Goal: Information Seeking & Learning: Learn about a topic

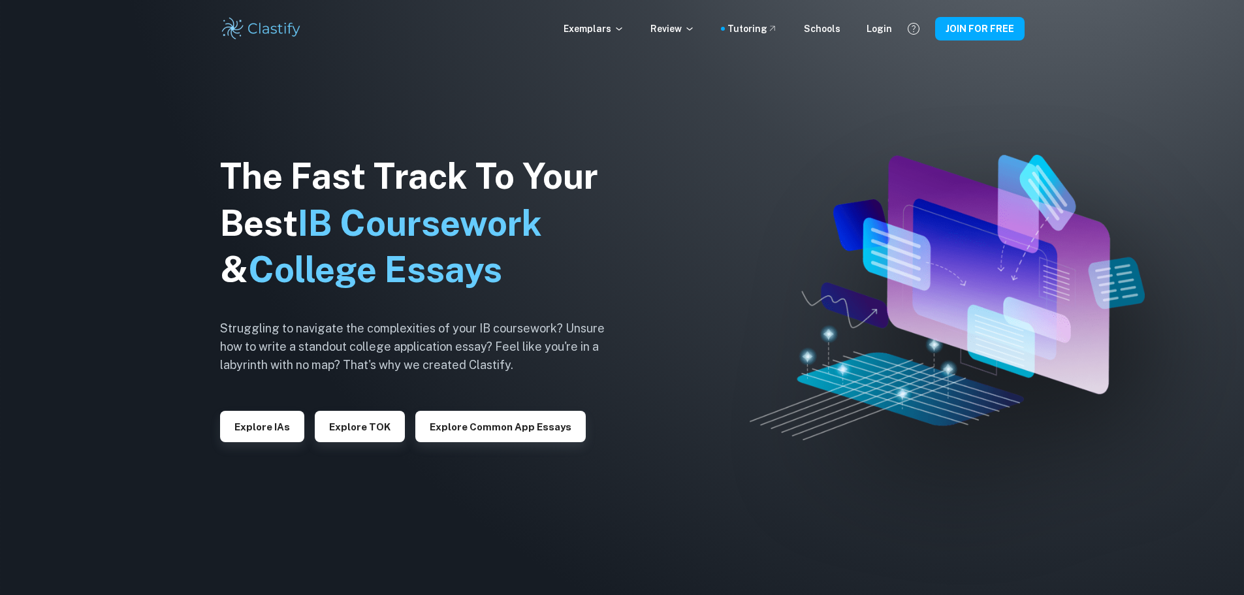
click at [276, 428] on button "Explore IAs" at bounding box center [262, 426] width 84 height 31
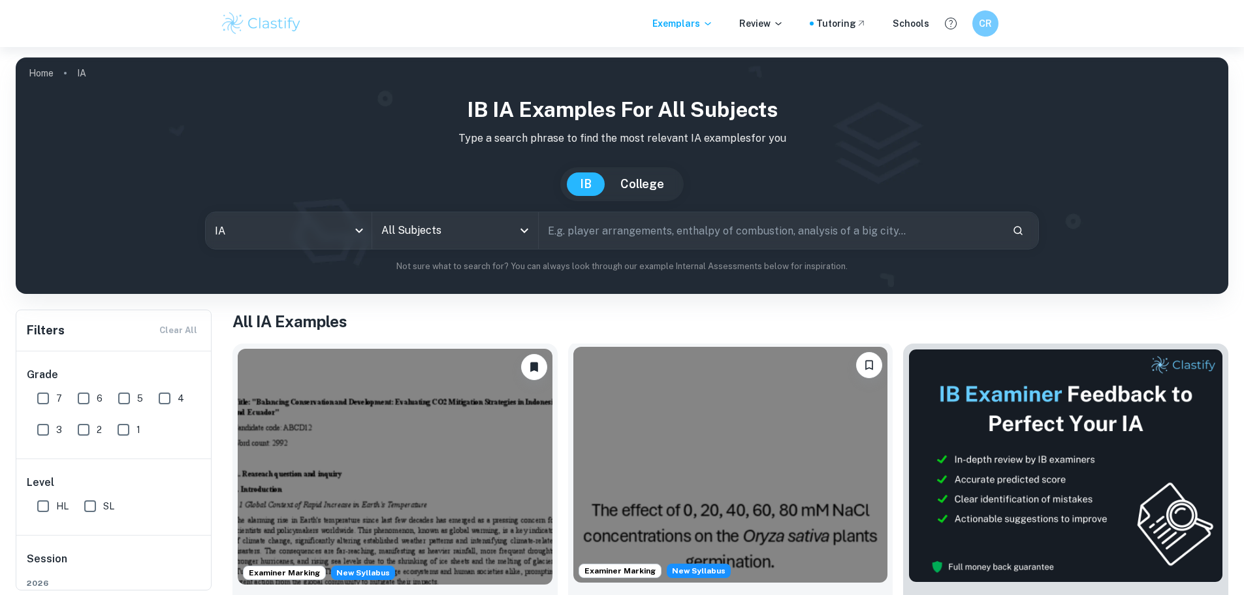
scroll to position [196, 0]
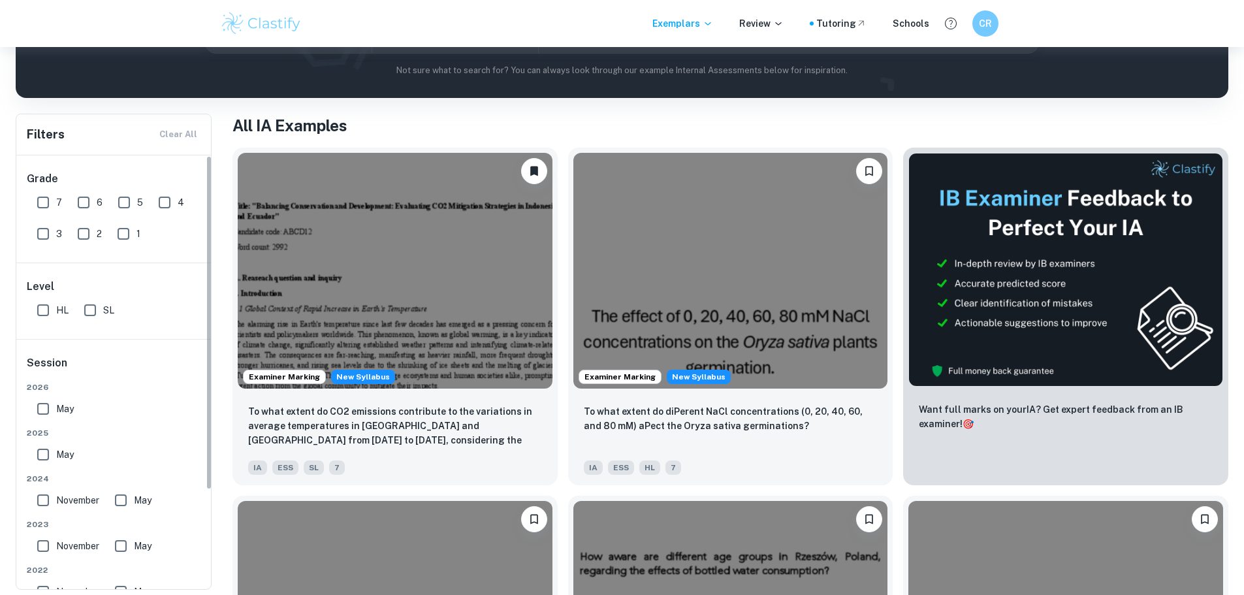
click at [44, 214] on input "7" at bounding box center [43, 202] width 26 height 26
checkbox input "true"
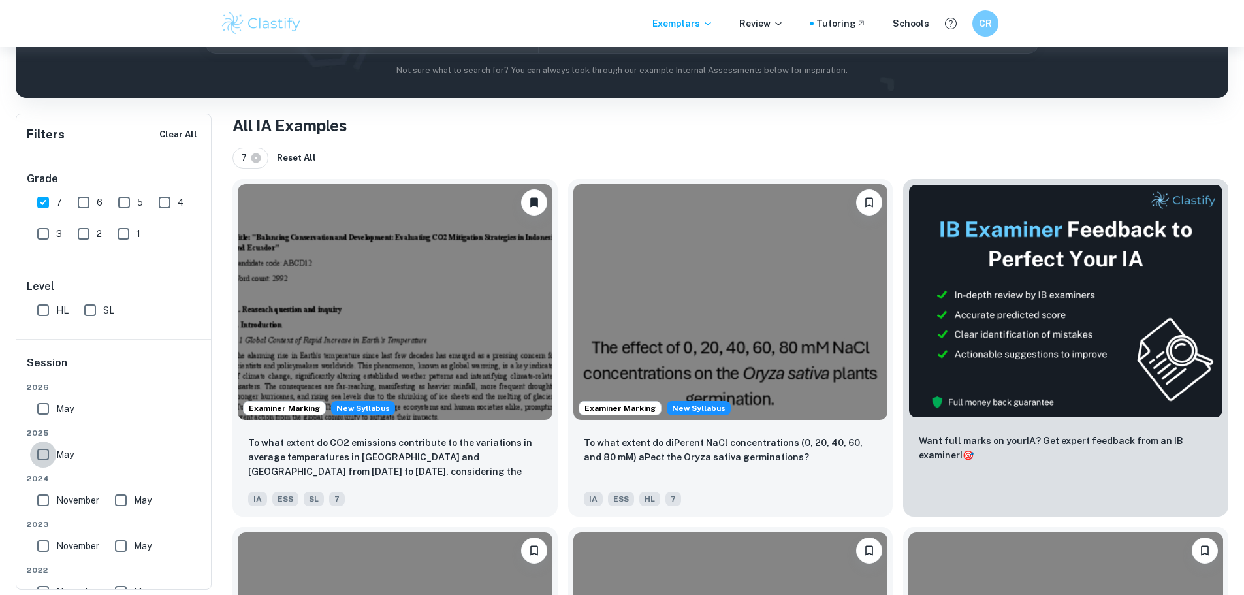
click at [48, 446] on input "May" at bounding box center [43, 454] width 26 height 26
checkbox input "true"
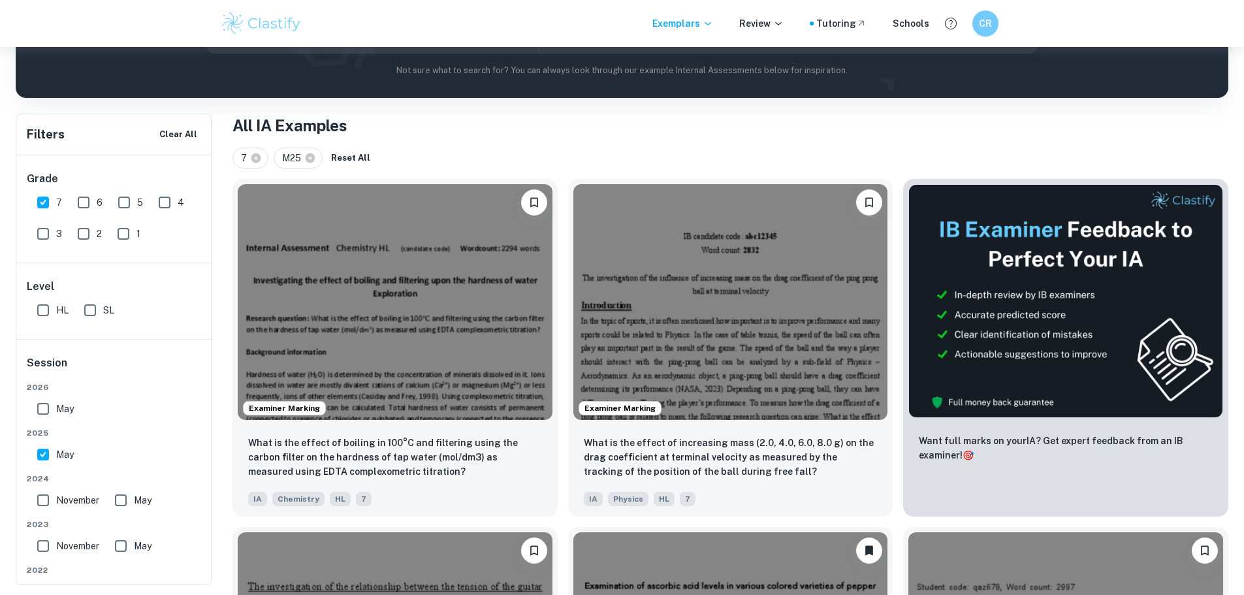
scroll to position [0, 0]
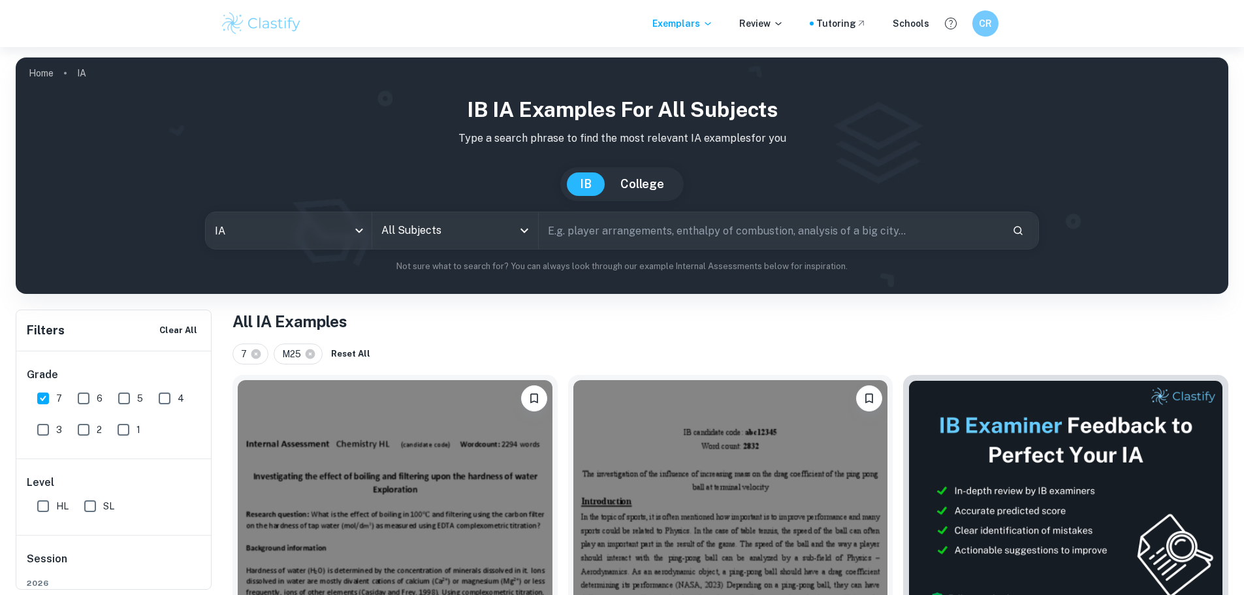
click at [450, 234] on input "All Subjects" at bounding box center [445, 230] width 134 height 25
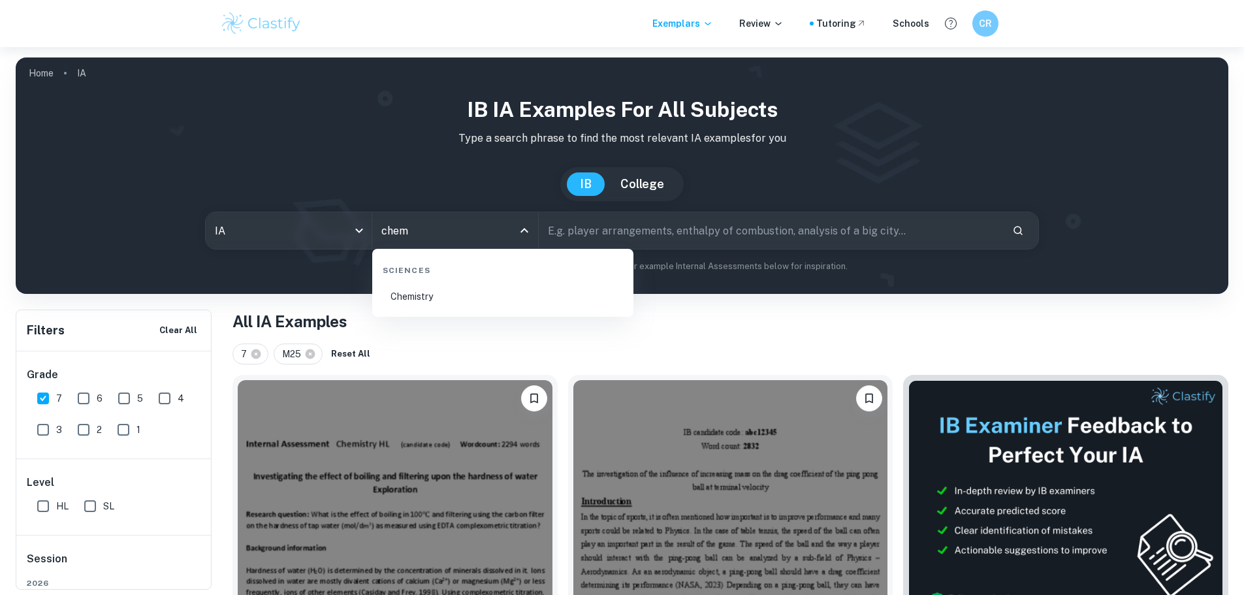
click at [445, 285] on li "Chemistry" at bounding box center [502, 296] width 251 height 30
type input "Chemistry"
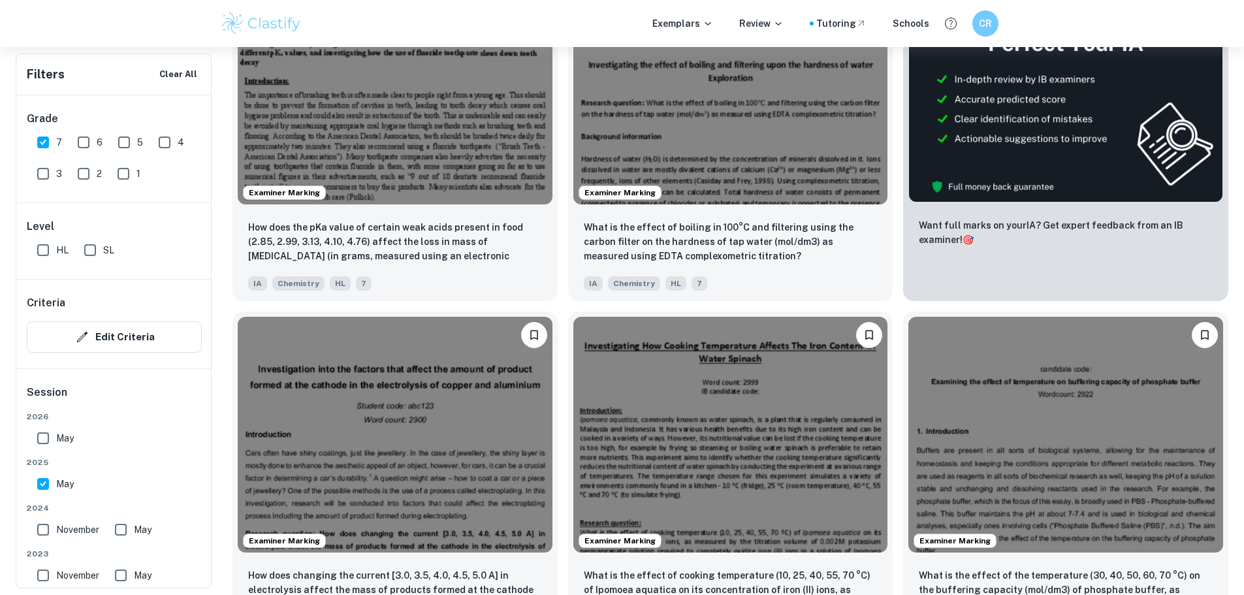
scroll to position [522, 0]
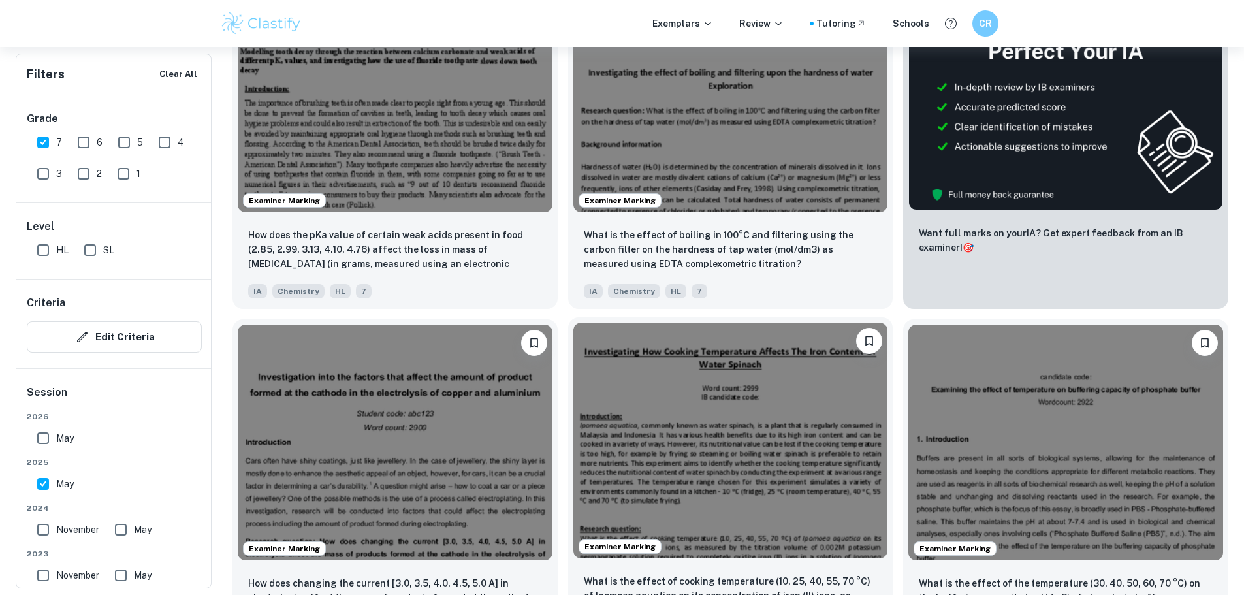
click at [573, 379] on img at bounding box center [730, 441] width 315 height 236
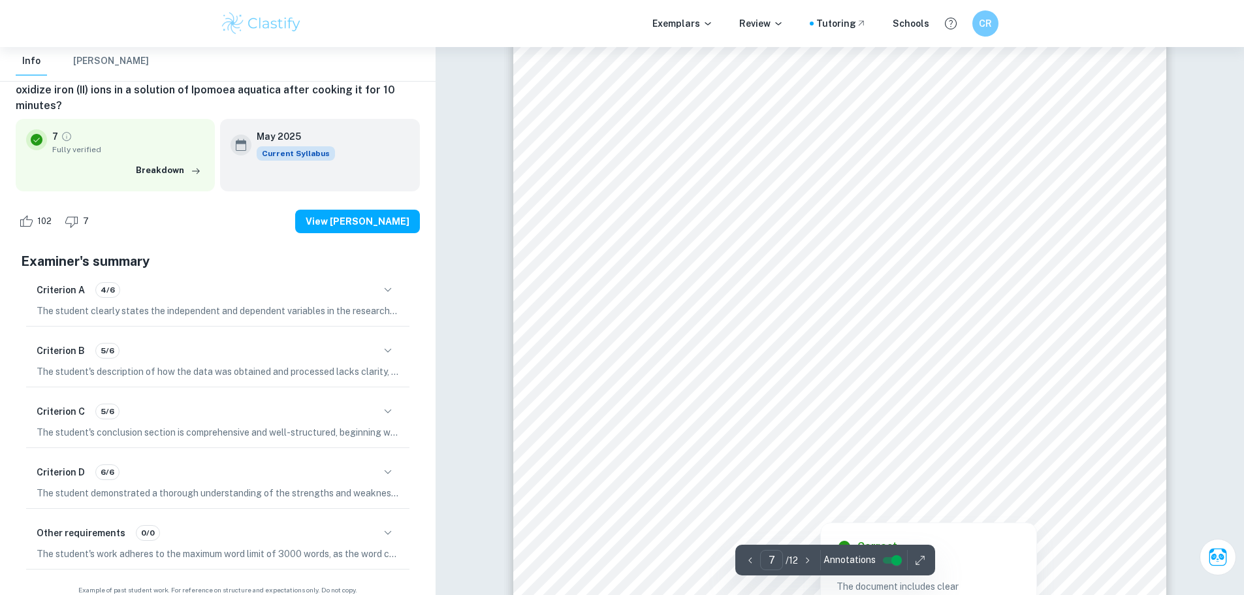
scroll to position [5288, 0]
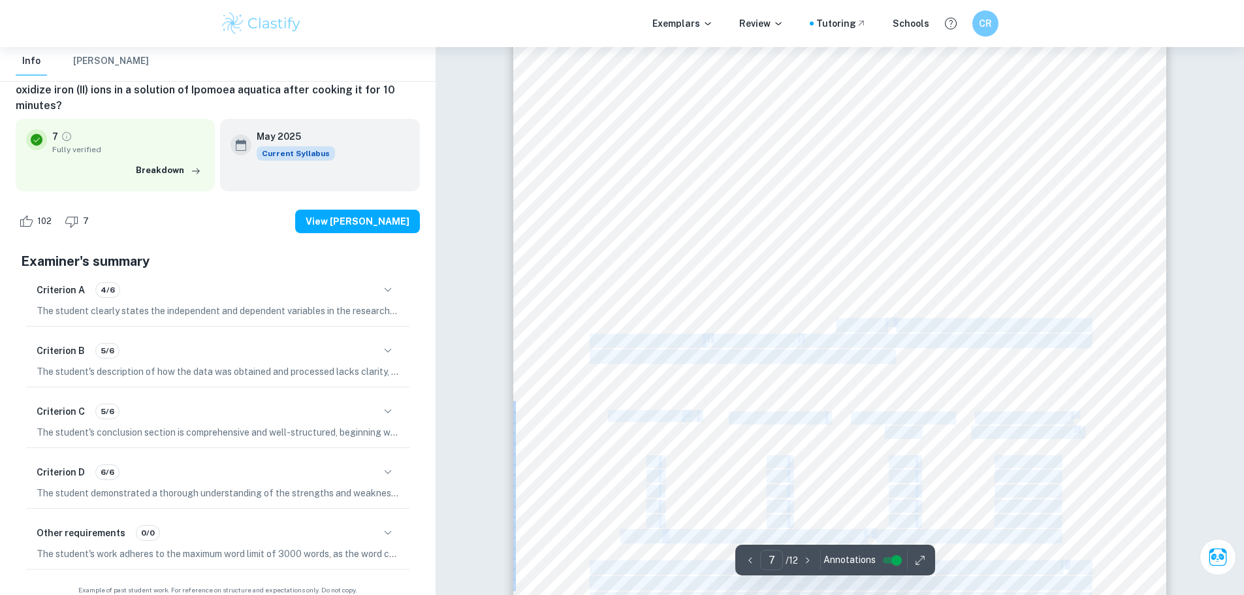
drag, startPoint x: 578, startPoint y: 294, endPoint x: 835, endPoint y: 326, distance: 259.2
click at [835, 326] on div "7 Processed data: Temperature (±1 o C) Average volume of KMnO 4 added (± 0.1 cm…" at bounding box center [839, 406] width 653 height 845
click at [835, 326] on span "and the lowest Fe" at bounding box center [839, 325] width 91 height 13
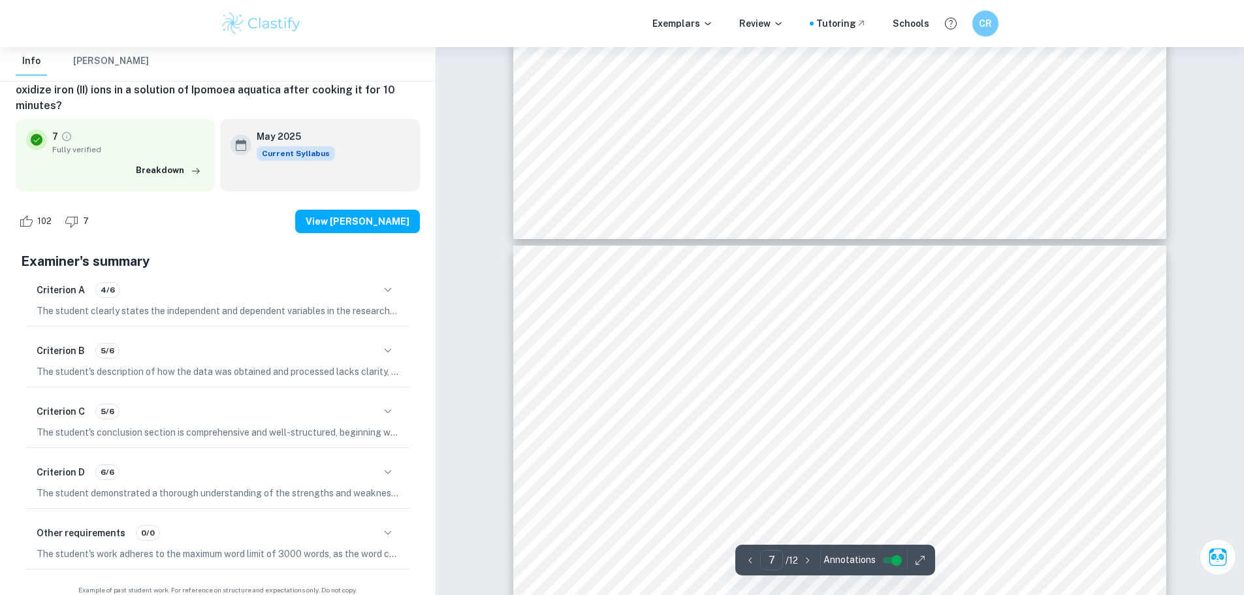
type input "6"
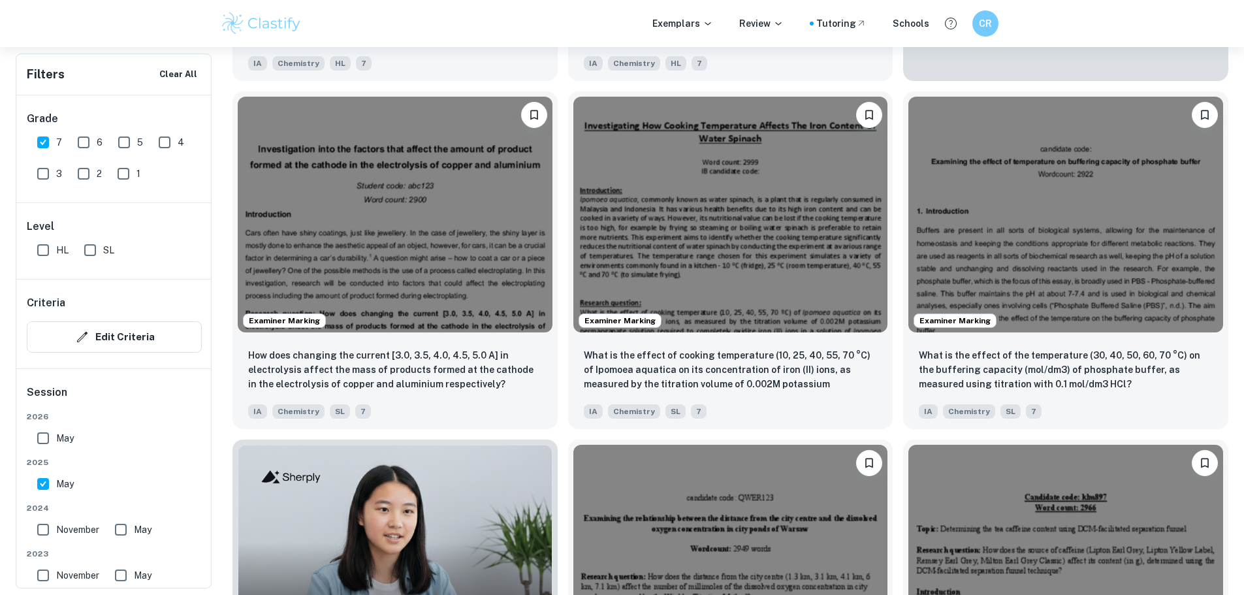
scroll to position [718, 0]
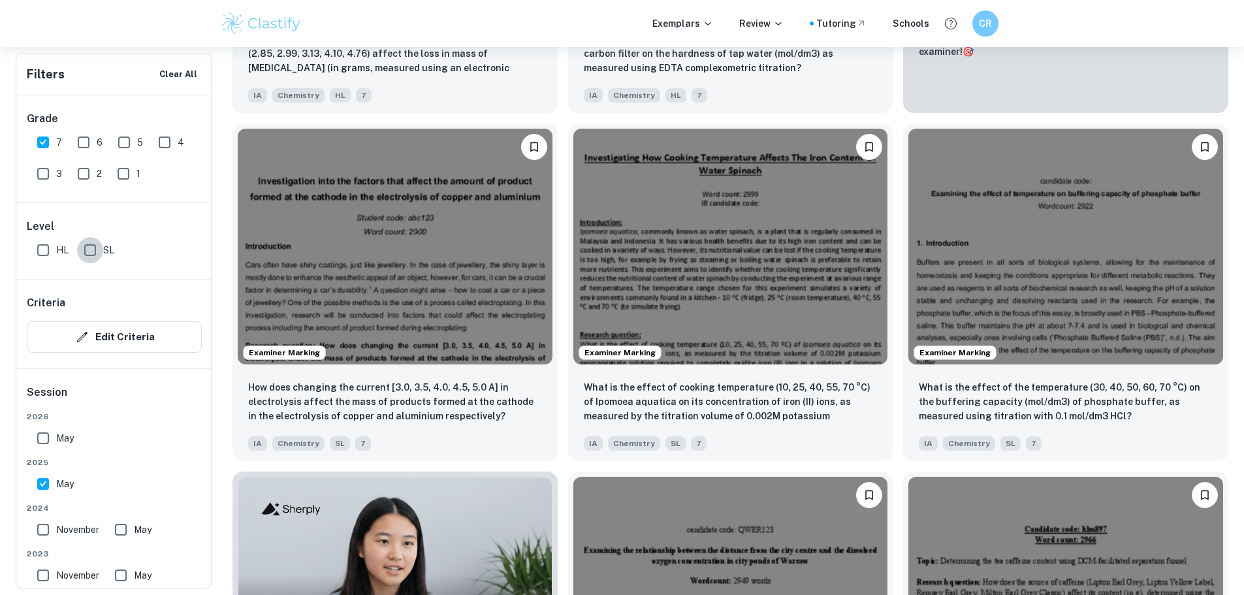
click at [88, 244] on input "SL" at bounding box center [90, 250] width 26 height 26
checkbox input "true"
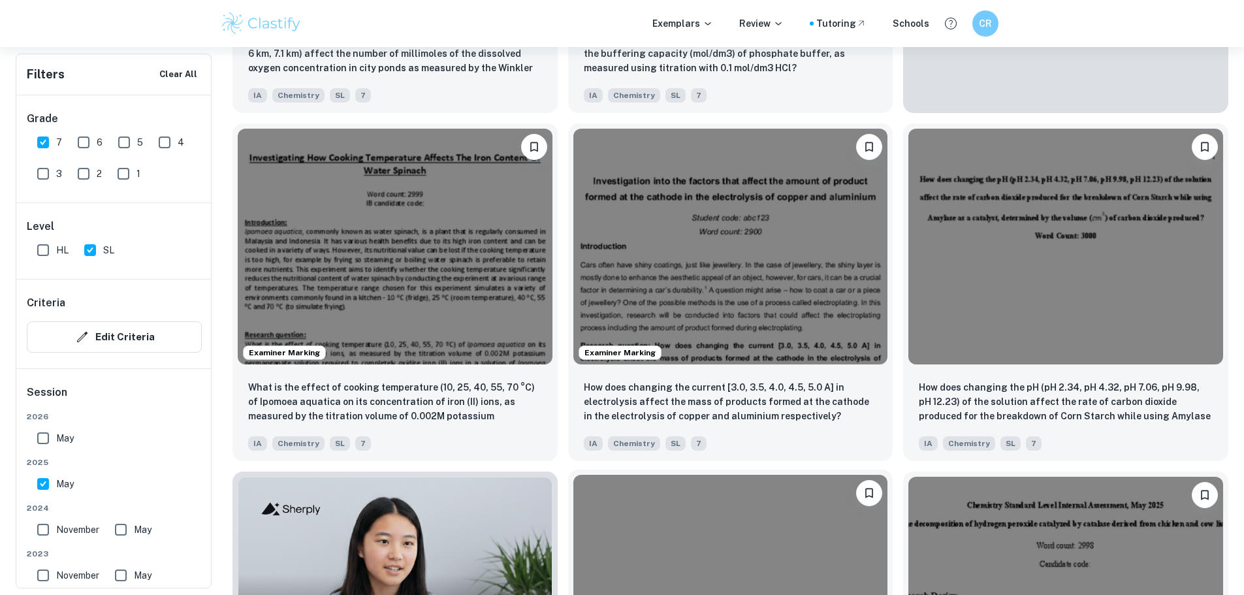
click at [888, 475] on img at bounding box center [730, 593] width 315 height 236
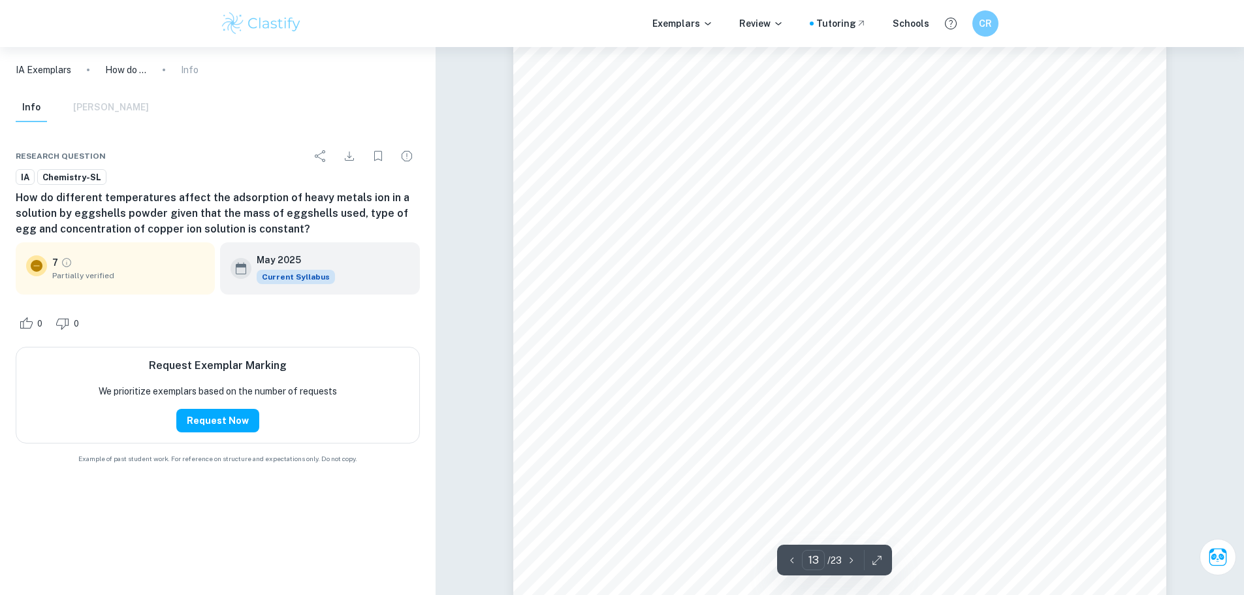
scroll to position [11295, 0]
type input "16"
